Goal: Task Accomplishment & Management: Complete application form

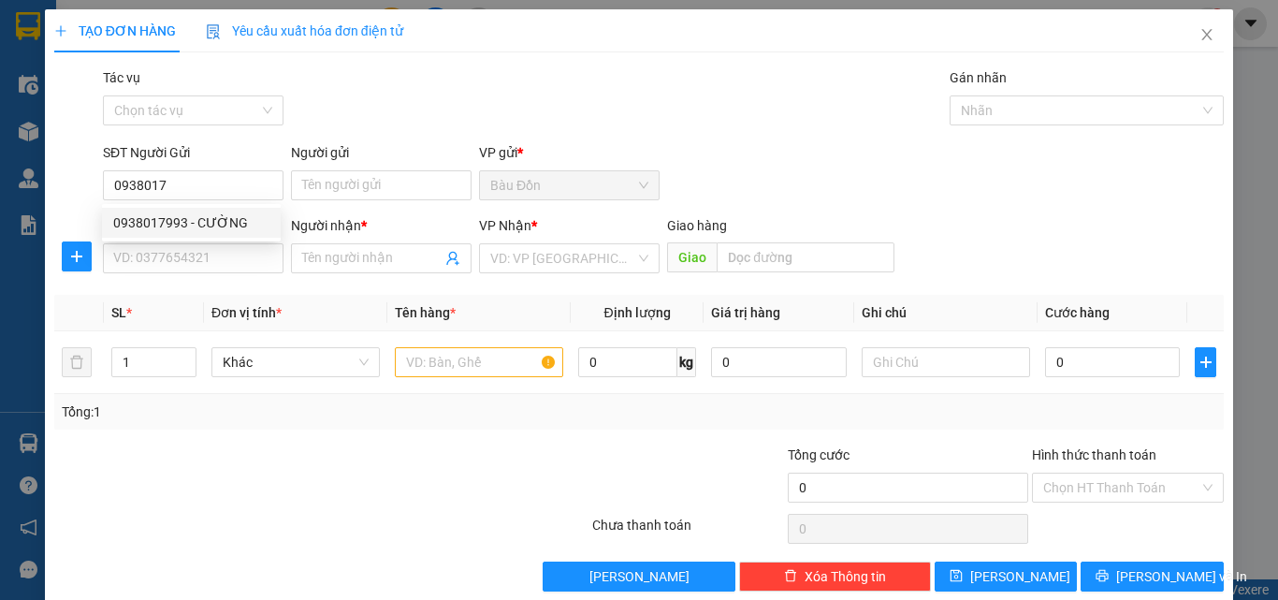
click at [166, 228] on div "0938017993 - CƯỜNG" at bounding box center [191, 222] width 156 height 21
type input "0938017993"
type input "CƯỜNG"
type input "0792609518"
type input "LOAN"
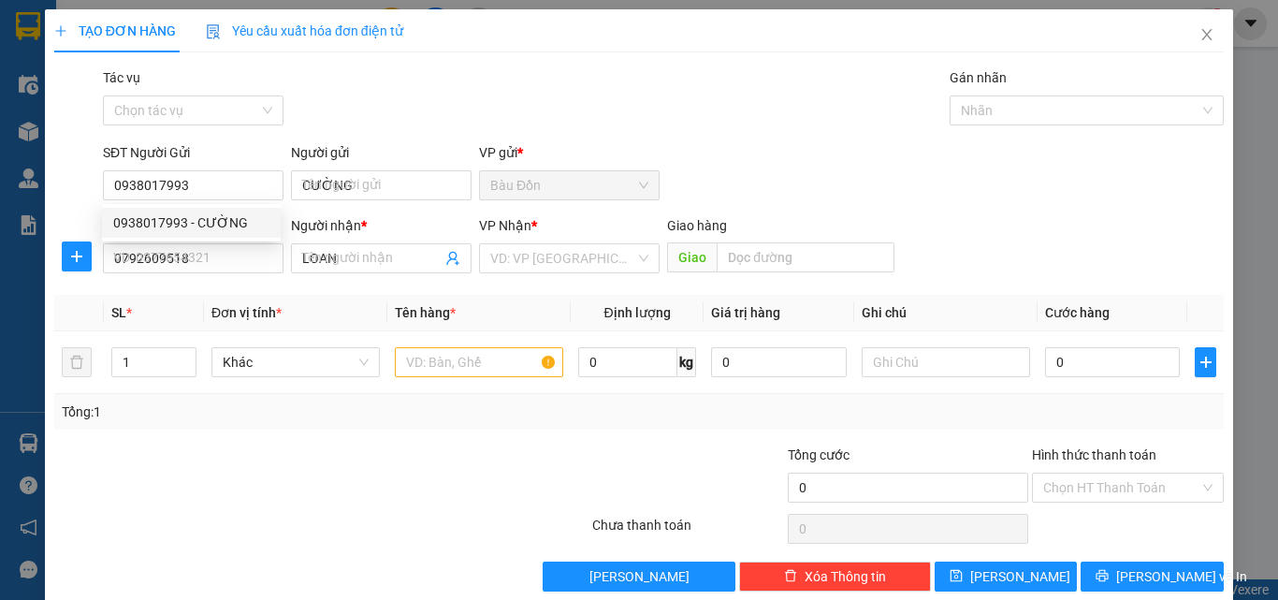
type input "40.000"
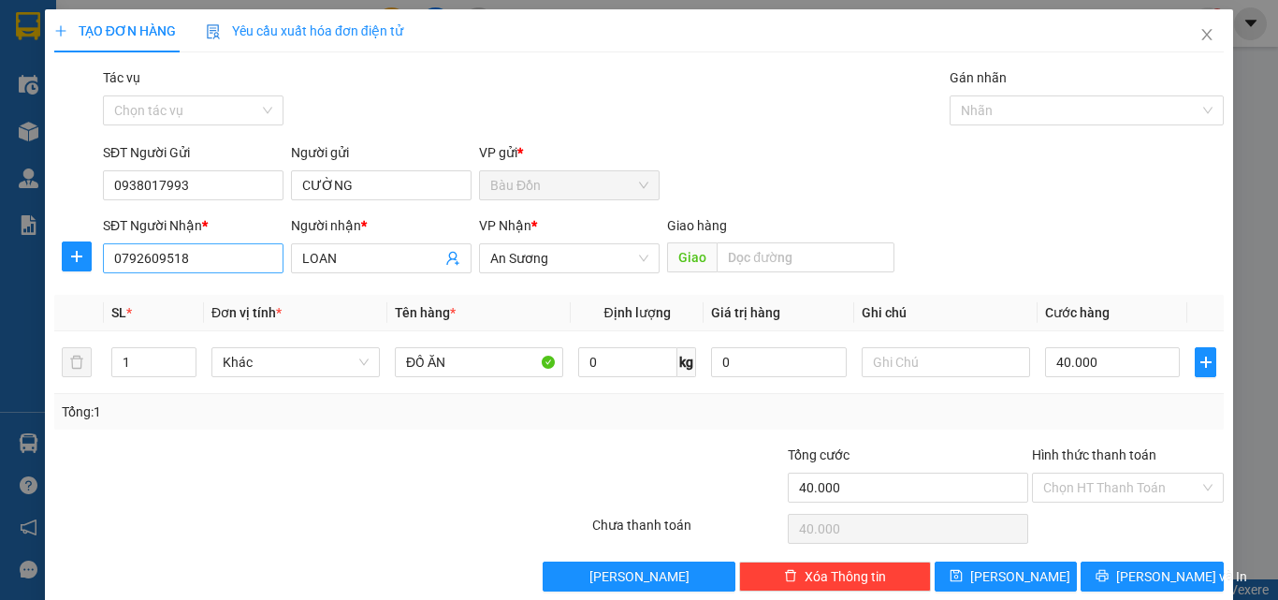
type input "0938017993"
drag, startPoint x: 188, startPoint y: 266, endPoint x: 12, endPoint y: 270, distance: 175.9
click at [37, 291] on div "TẠO ĐƠN HÀNG Yêu cầu xuất hóa đơn điện tử Transit Pickup Surcharge Ids Transit …" at bounding box center [639, 300] width 1278 height 600
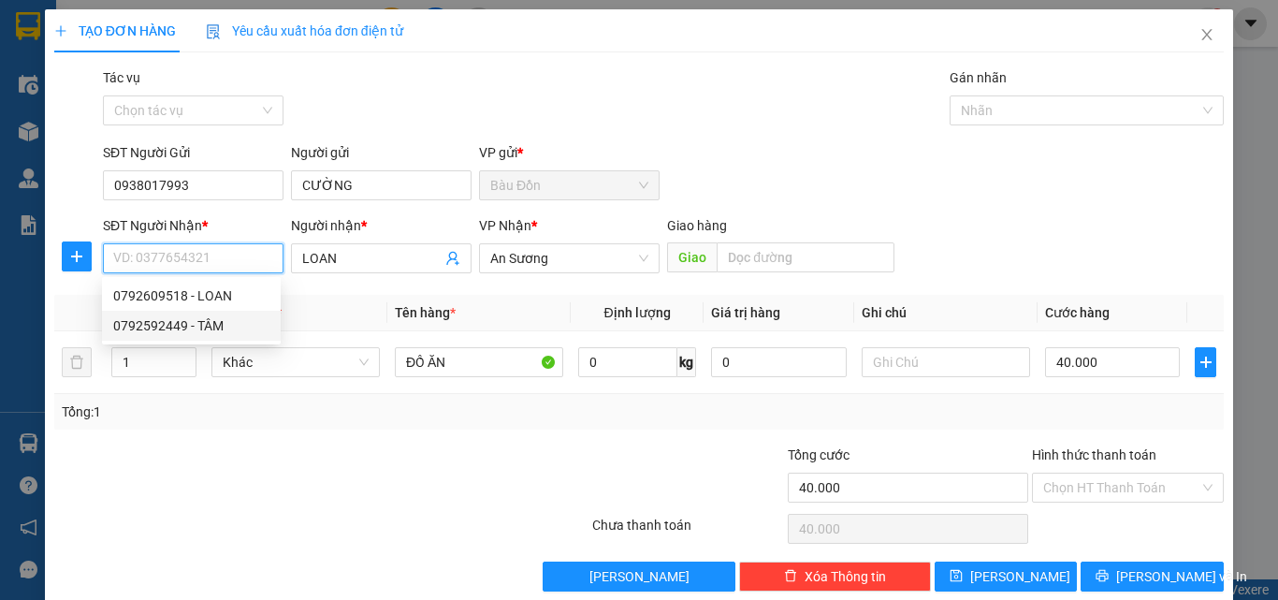
click at [163, 319] on div "0792592449 - TÂM" at bounding box center [191, 325] width 156 height 21
type input "0792592449"
type input "TÂM"
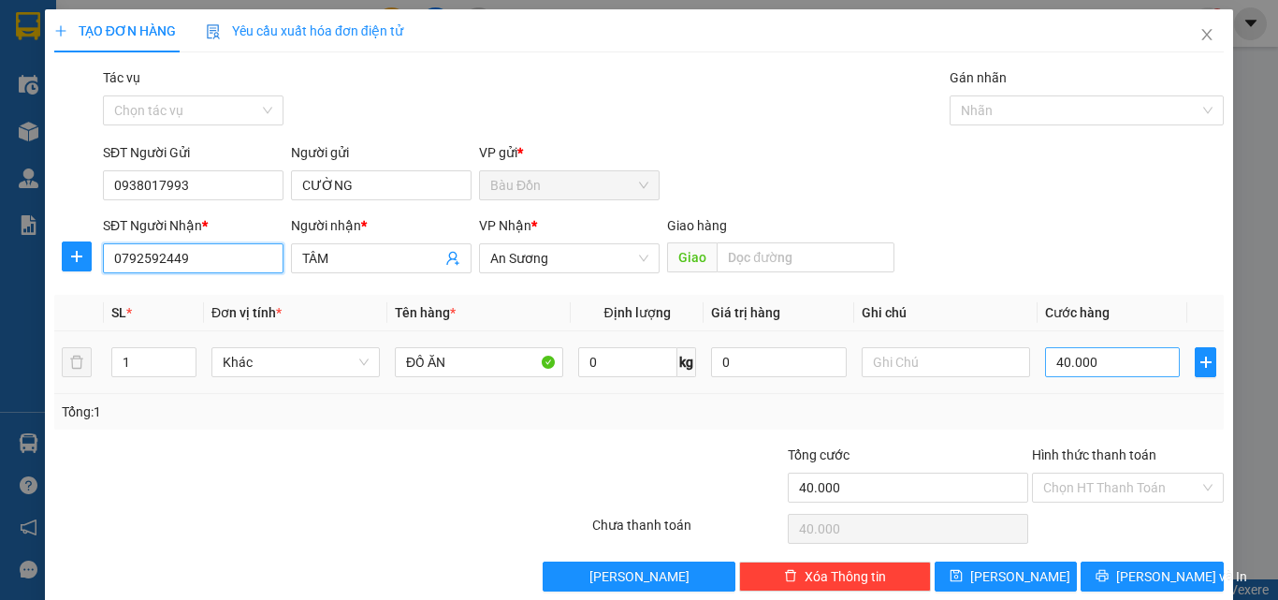
type input "0792592449"
click at [1060, 364] on input "40.000" at bounding box center [1112, 362] width 135 height 30
type input "58"
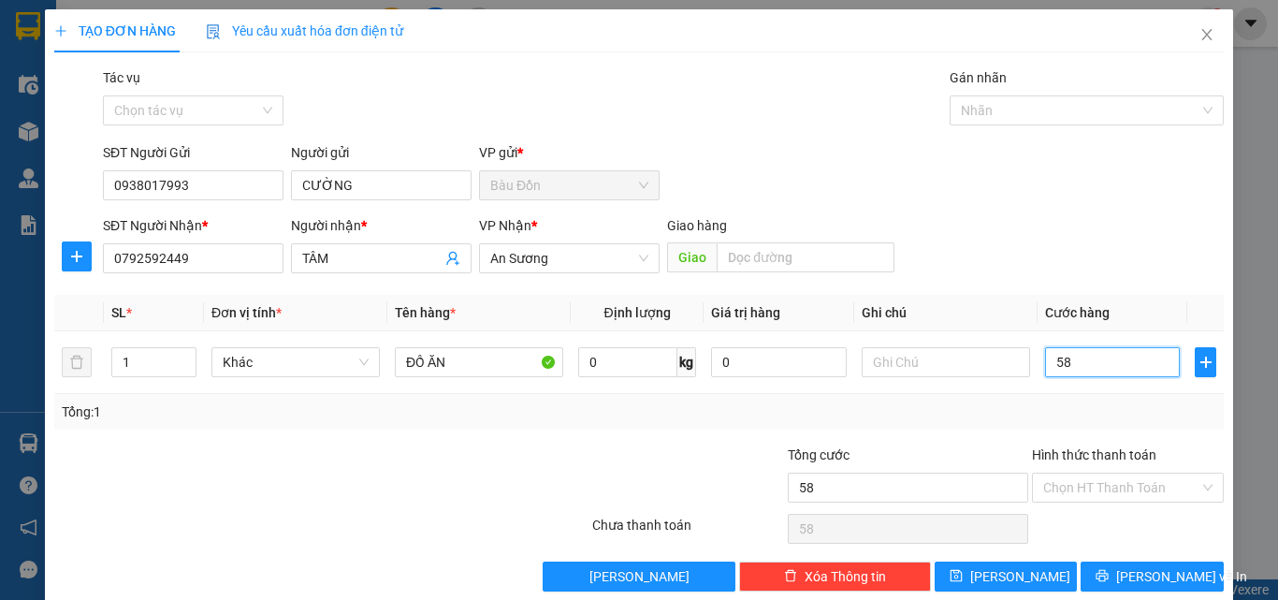
type input "5"
type input "50"
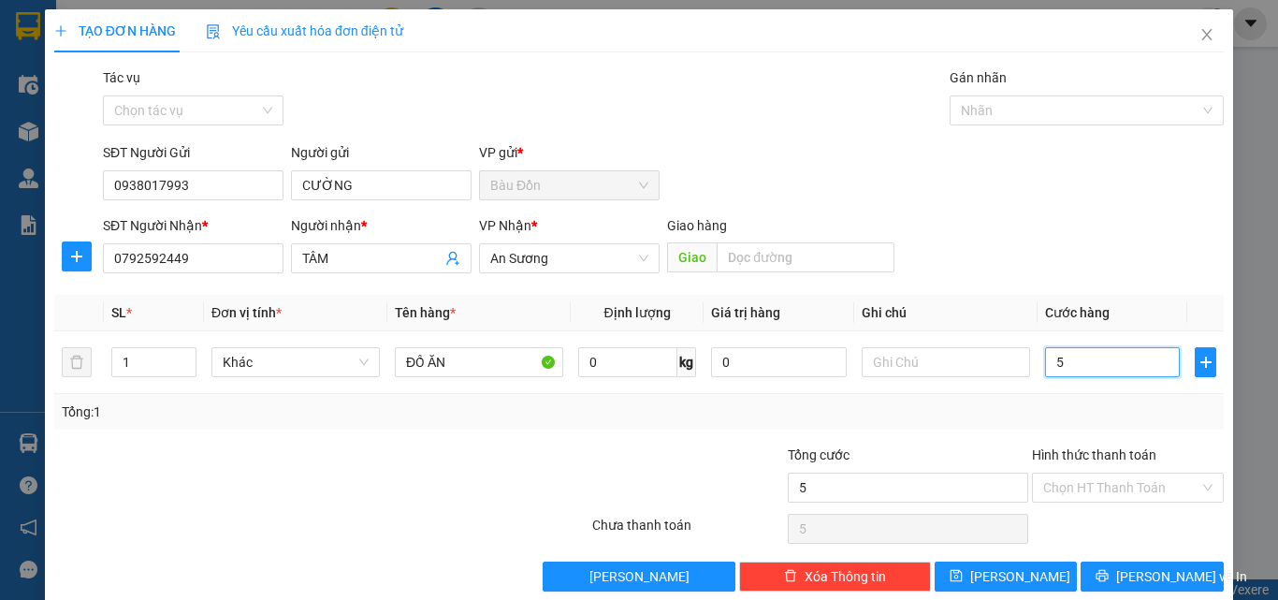
type input "50"
type input "500"
type input "5.000"
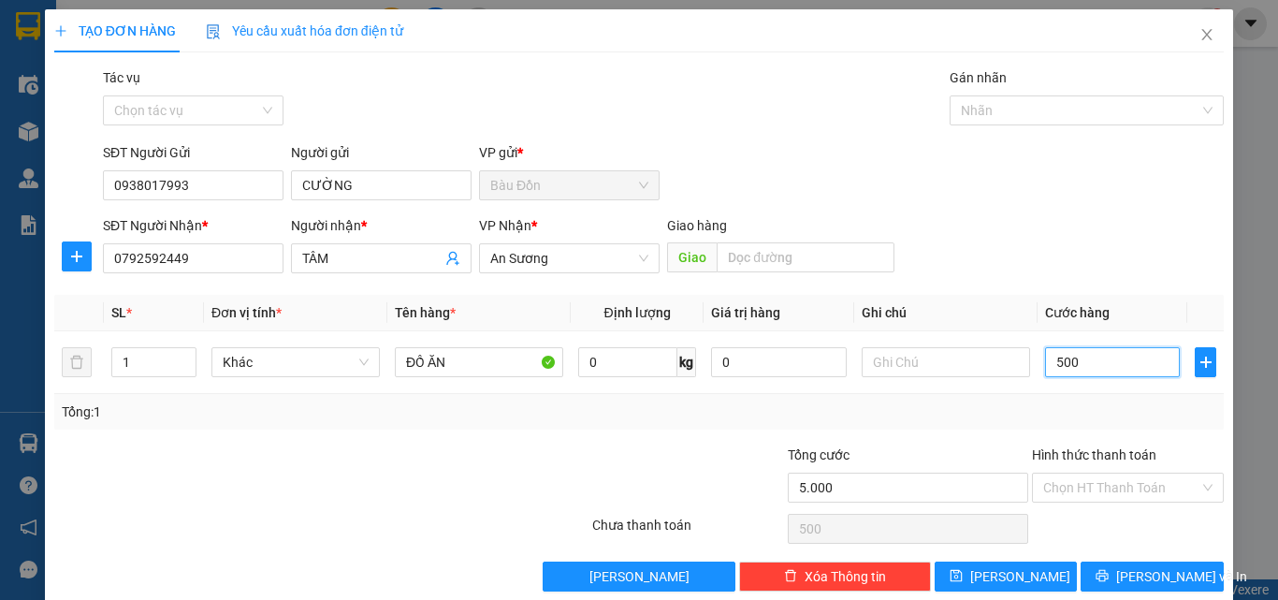
type input "5.000"
type input "50.000"
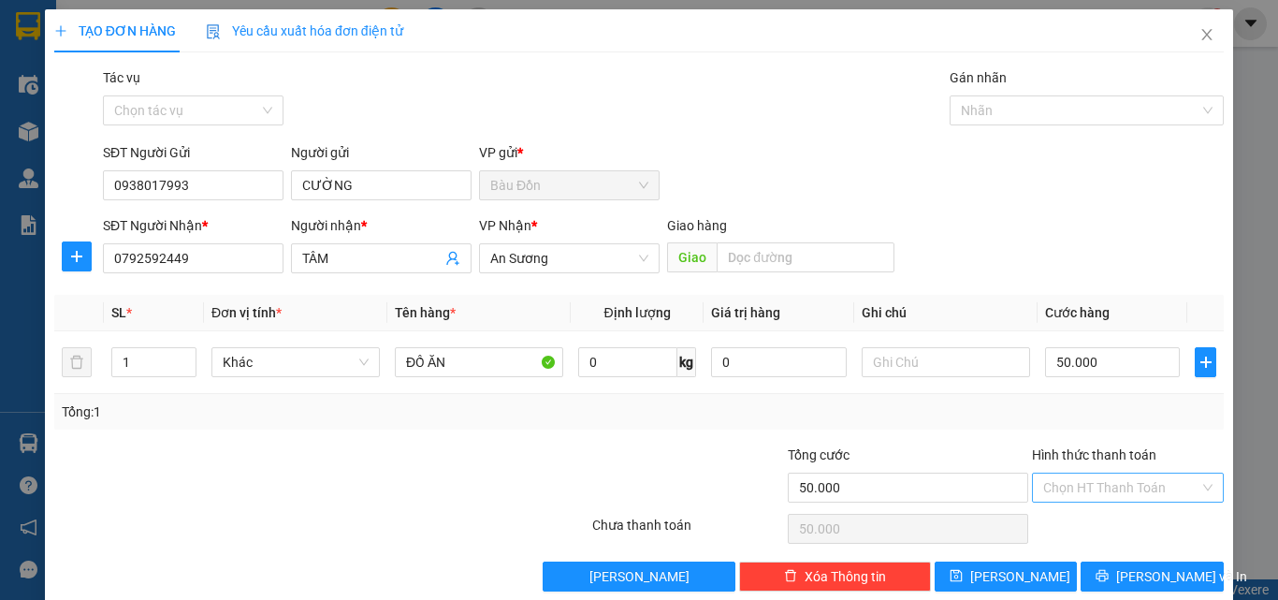
click at [1119, 487] on input "Hình thức thanh toán" at bounding box center [1121, 487] width 156 height 28
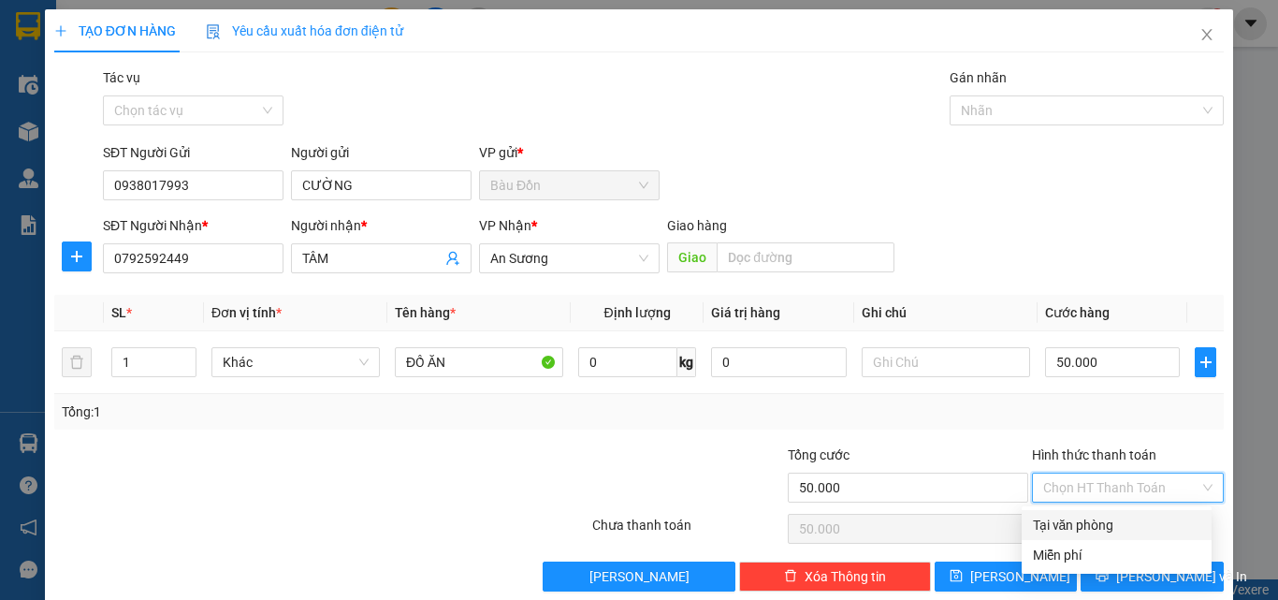
click at [1111, 514] on div "Tại văn phòng" at bounding box center [1116, 524] width 167 height 21
type input "0"
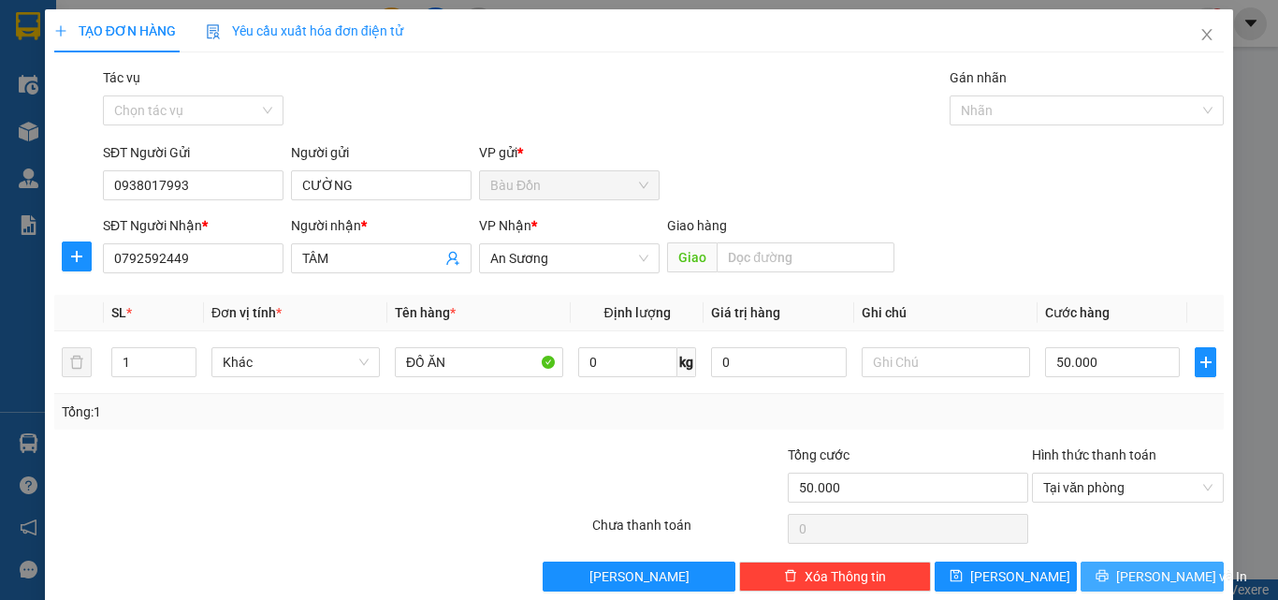
click at [1102, 578] on button "[PERSON_NAME] và In" at bounding box center [1151, 576] width 143 height 30
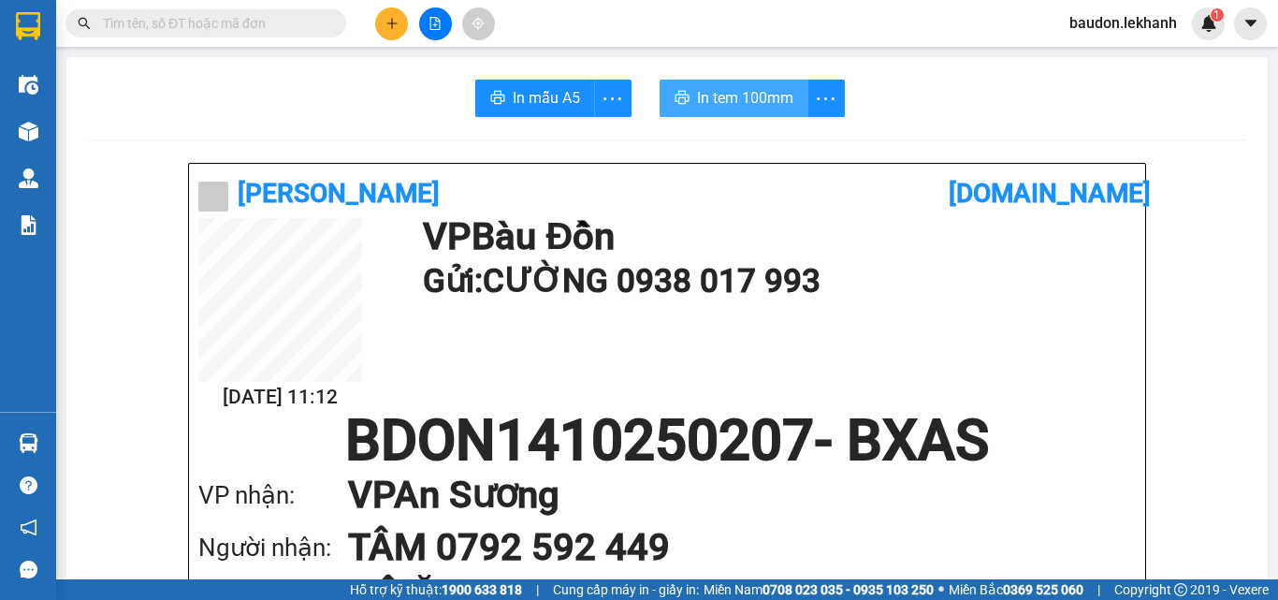
click at [716, 97] on span "In tem 100mm" at bounding box center [745, 97] width 96 height 23
